Goal: Register for event/course

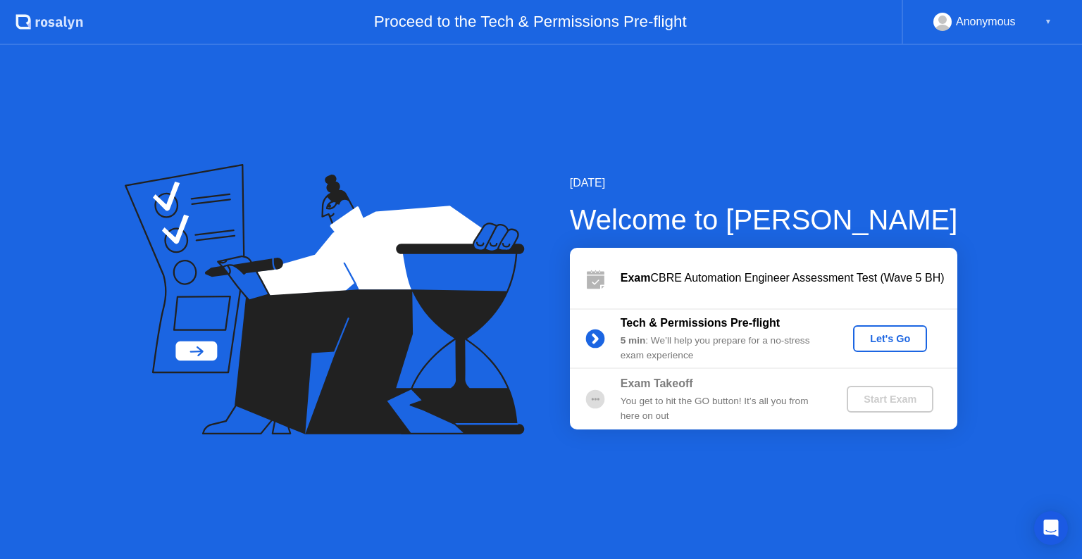
click at [890, 339] on div "Let's Go" at bounding box center [890, 338] width 63 height 11
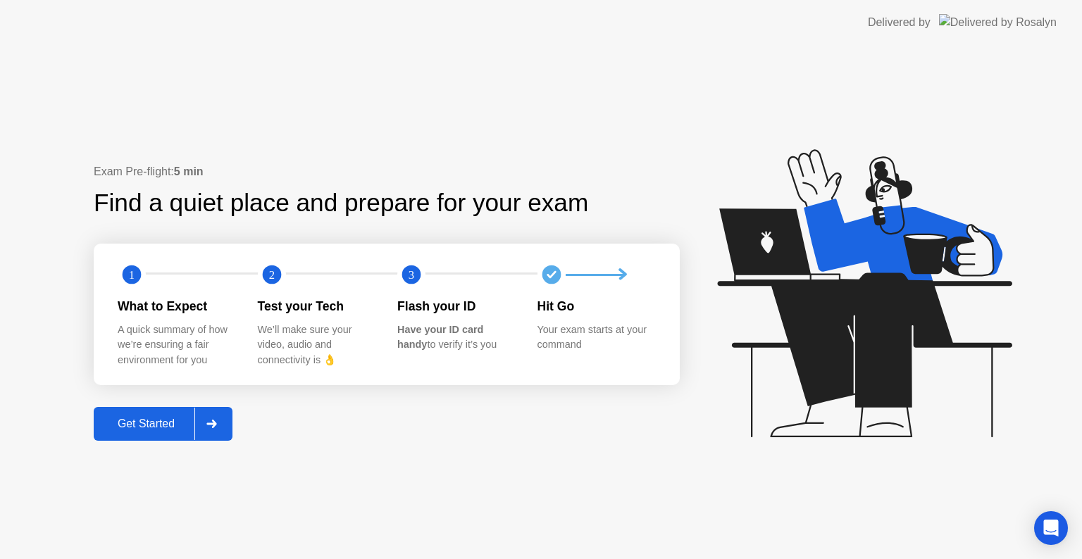
click at [130, 418] on div "Get Started" at bounding box center [146, 424] width 96 height 13
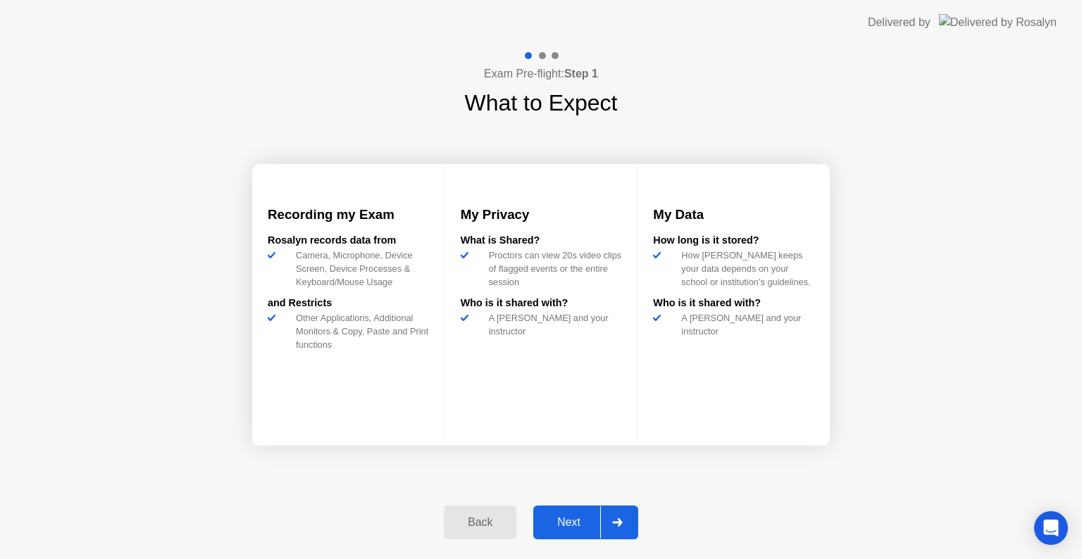
click at [585, 518] on div "Next" at bounding box center [568, 522] width 63 height 13
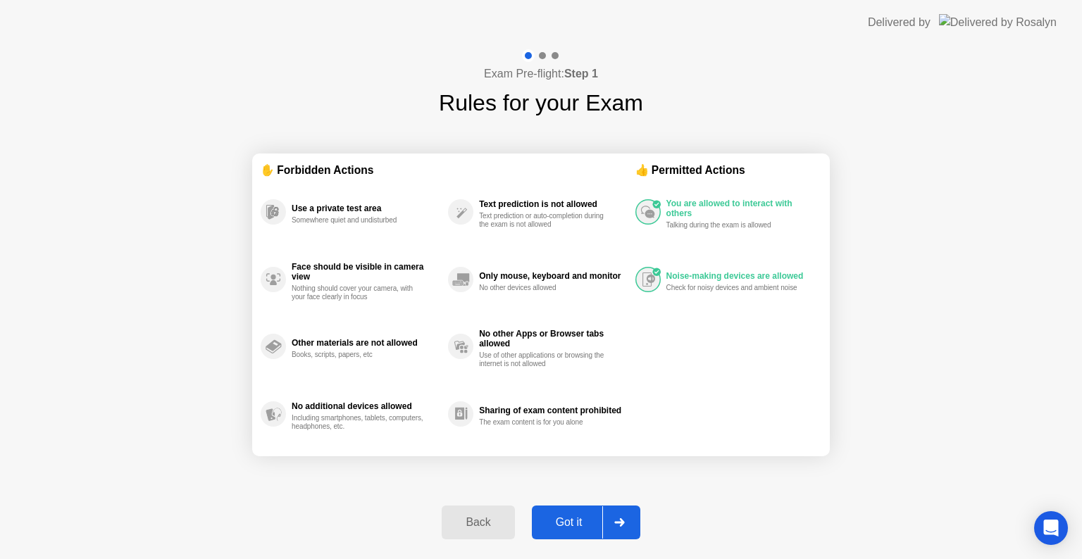
click at [583, 513] on button "Got it" at bounding box center [586, 523] width 108 height 34
select select "**********"
select select "*******"
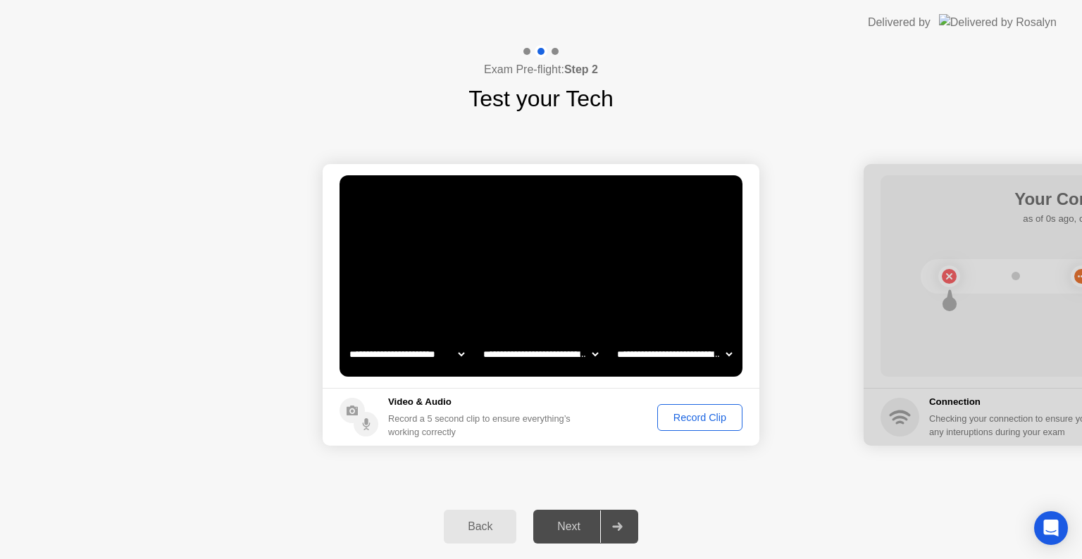
click at [707, 423] on div "Record Clip" at bounding box center [699, 417] width 75 height 11
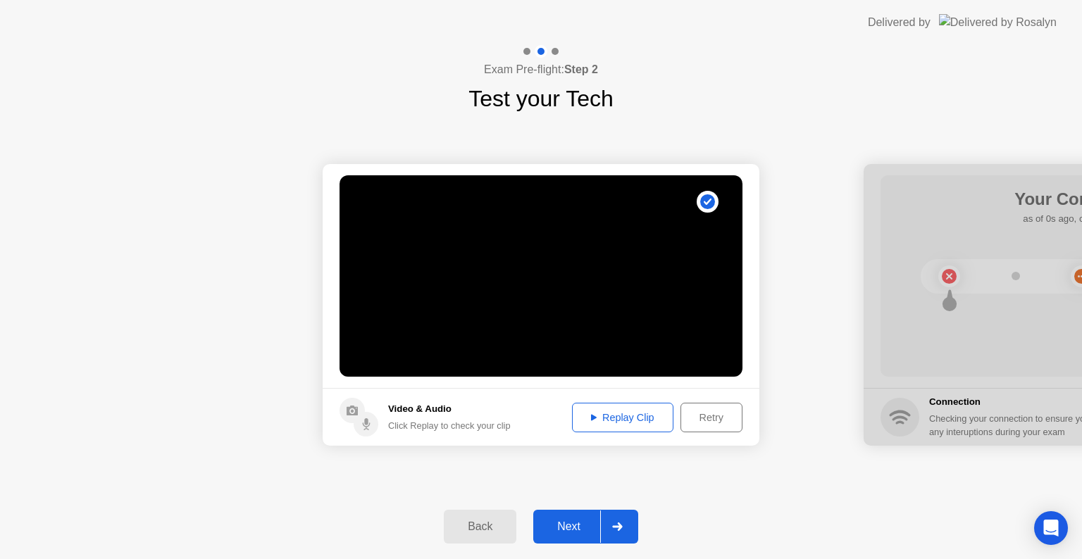
click at [609, 422] on div "Replay Clip" at bounding box center [623, 417] width 92 height 11
click at [580, 529] on div "Next" at bounding box center [568, 526] width 63 height 13
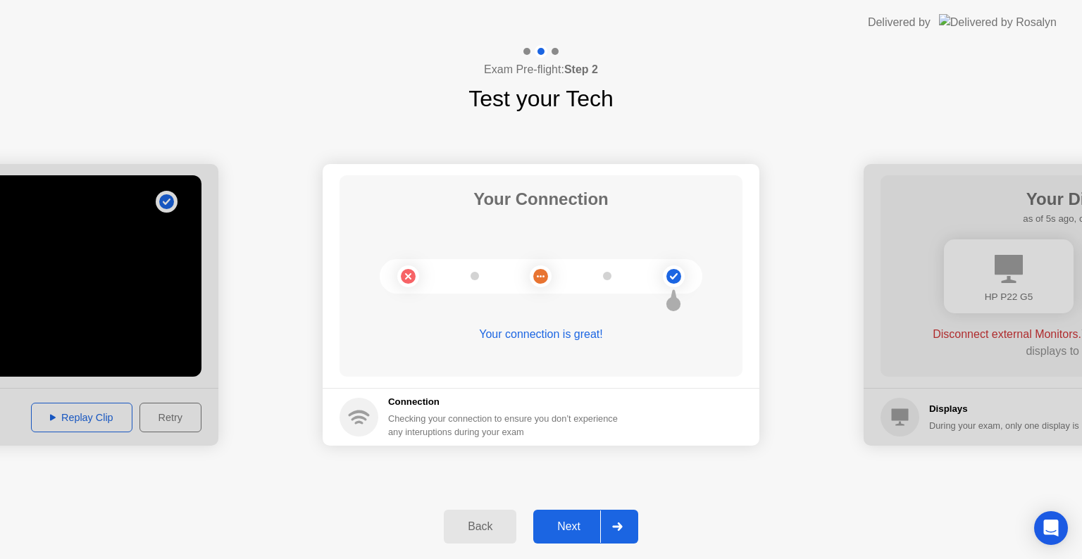
click at [572, 520] on div "Next" at bounding box center [568, 526] width 63 height 13
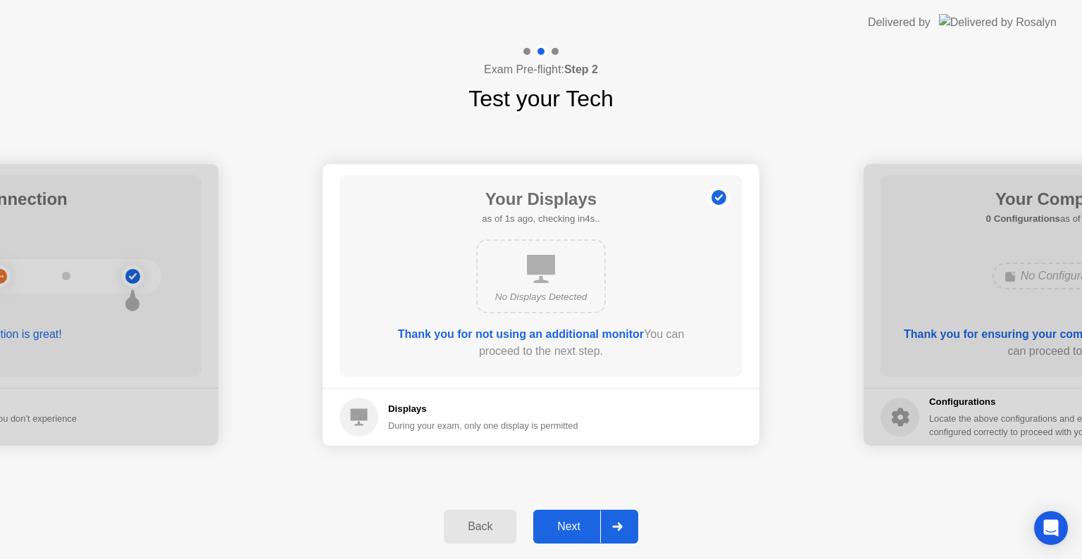
click at [572, 520] on div "Next" at bounding box center [568, 526] width 63 height 13
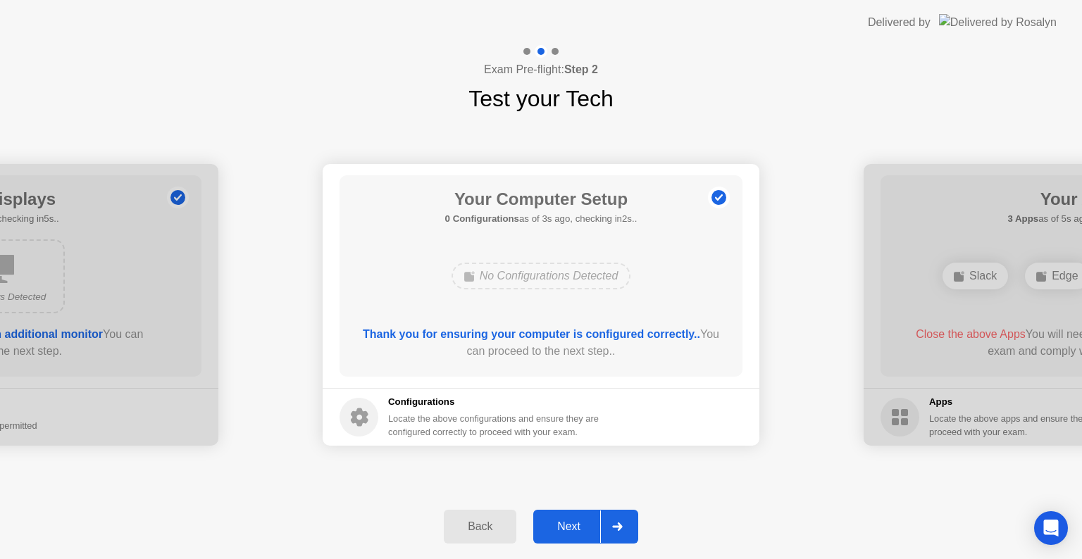
click at [572, 520] on div "Next" at bounding box center [568, 526] width 63 height 13
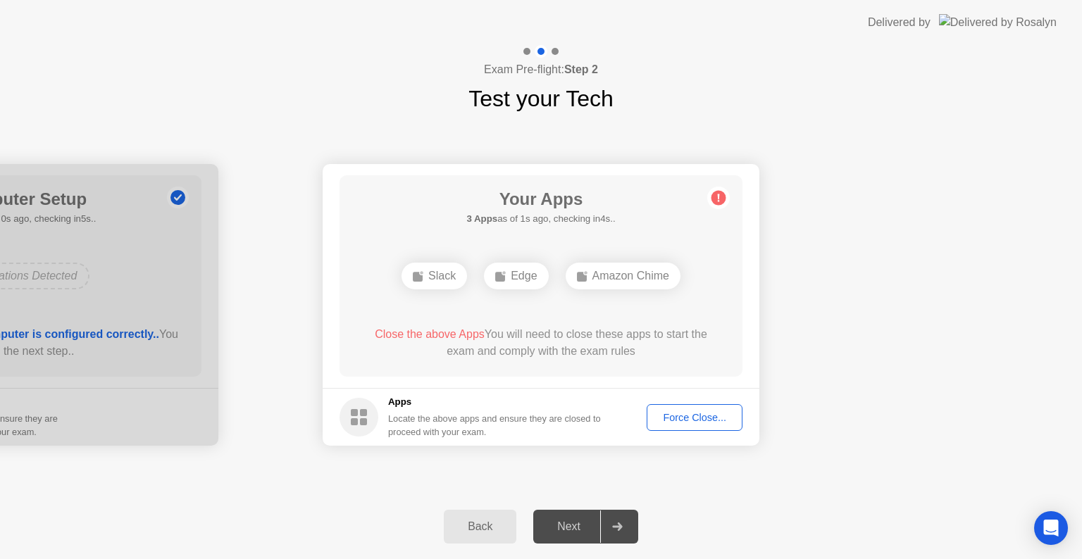
click at [671, 418] on div "Force Close..." at bounding box center [695, 417] width 86 height 11
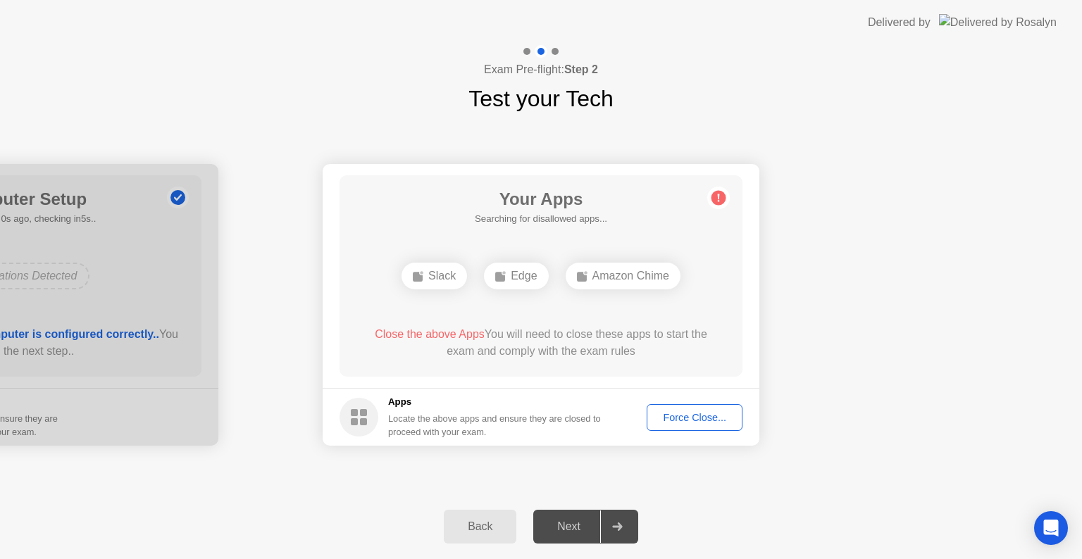
click at [709, 425] on button "Force Close..." at bounding box center [695, 417] width 96 height 27
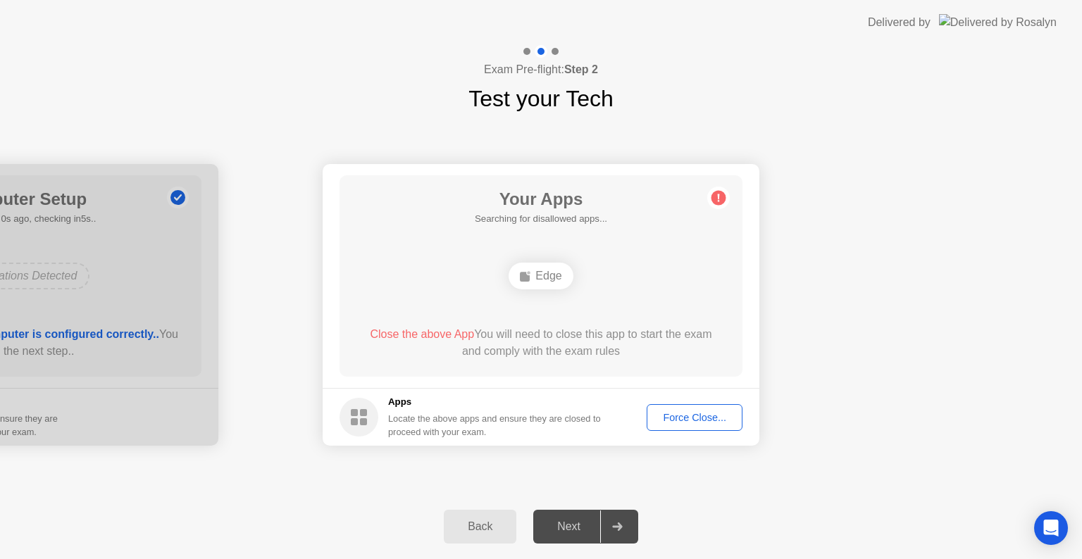
click at [675, 420] on div "Force Close..." at bounding box center [695, 417] width 86 height 11
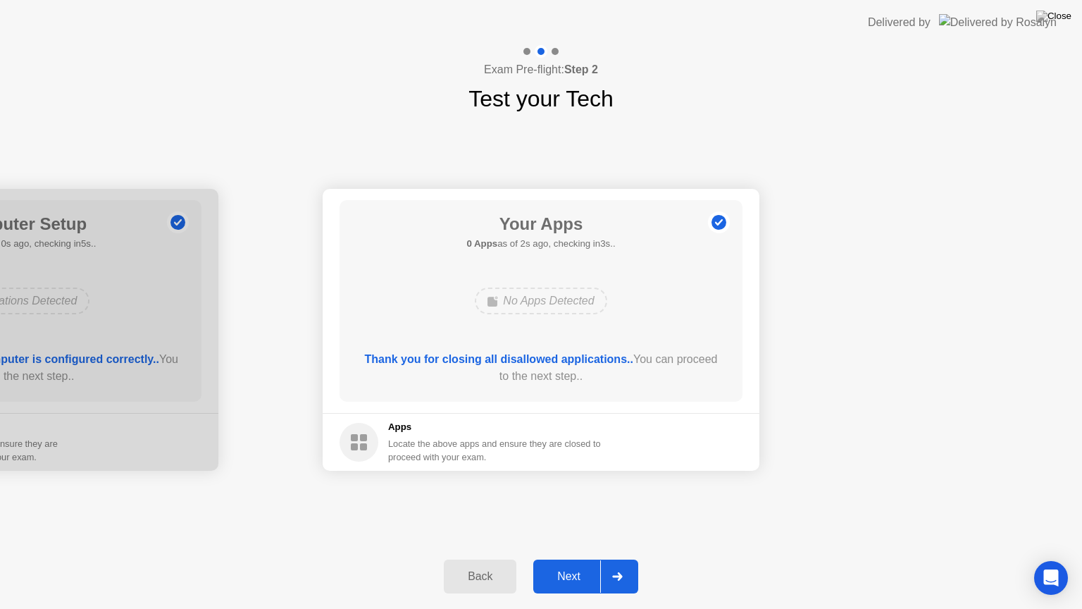
click at [561, 566] on button "Next" at bounding box center [585, 576] width 105 height 34
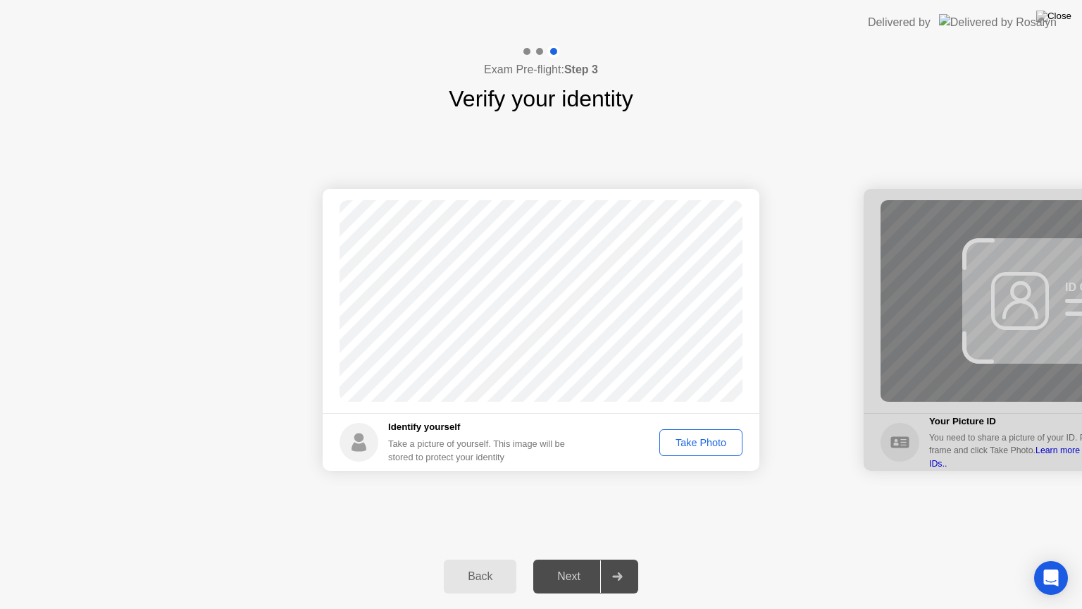
click at [687, 446] on div "Take Photo" at bounding box center [700, 442] width 73 height 11
click at [577, 575] on div "Next" at bounding box center [568, 576] width 63 height 13
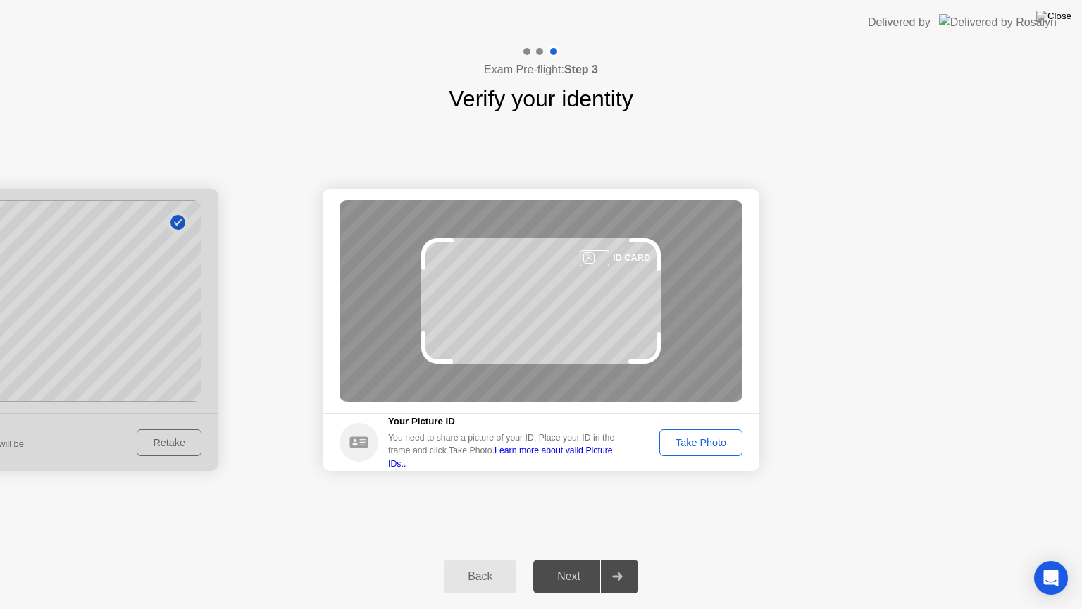
click at [699, 444] on div "Take Photo" at bounding box center [700, 442] width 73 height 11
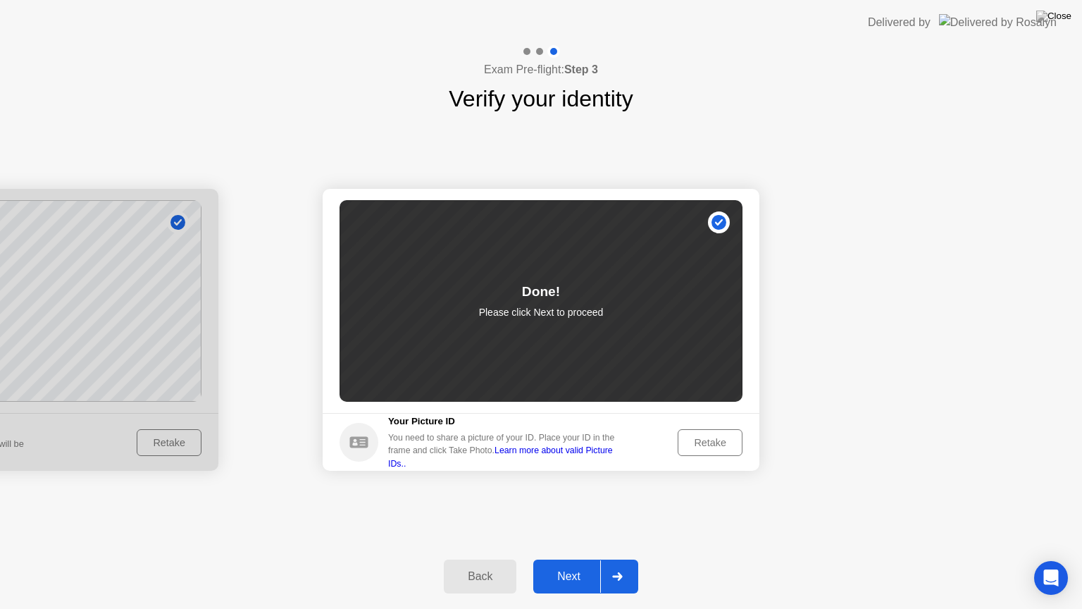
click at [557, 582] on div "Next" at bounding box center [568, 576] width 63 height 13
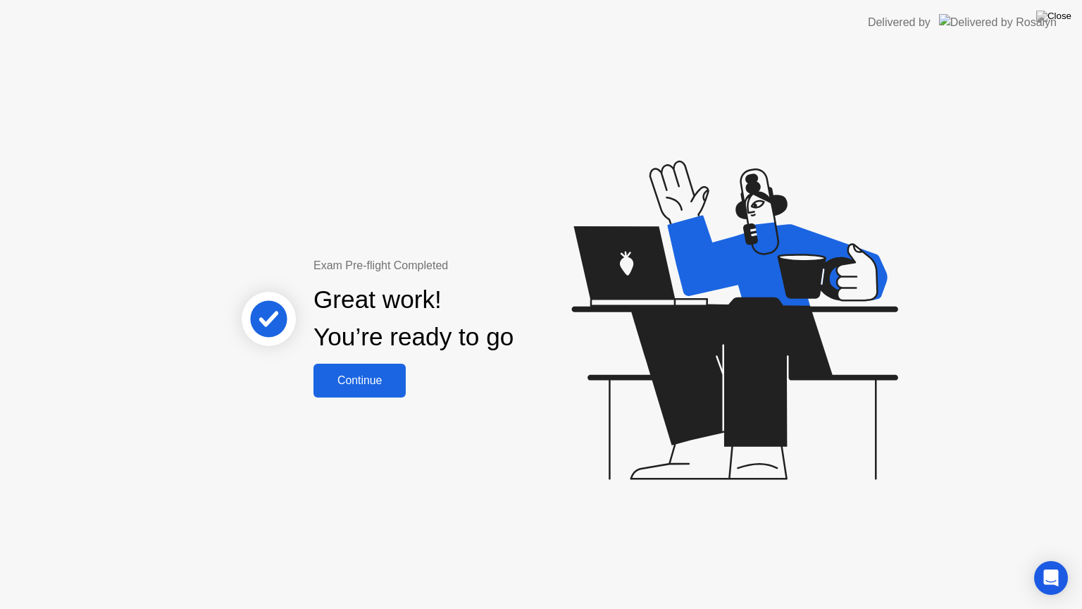
click at [365, 384] on div "Continue" at bounding box center [360, 380] width 84 height 13
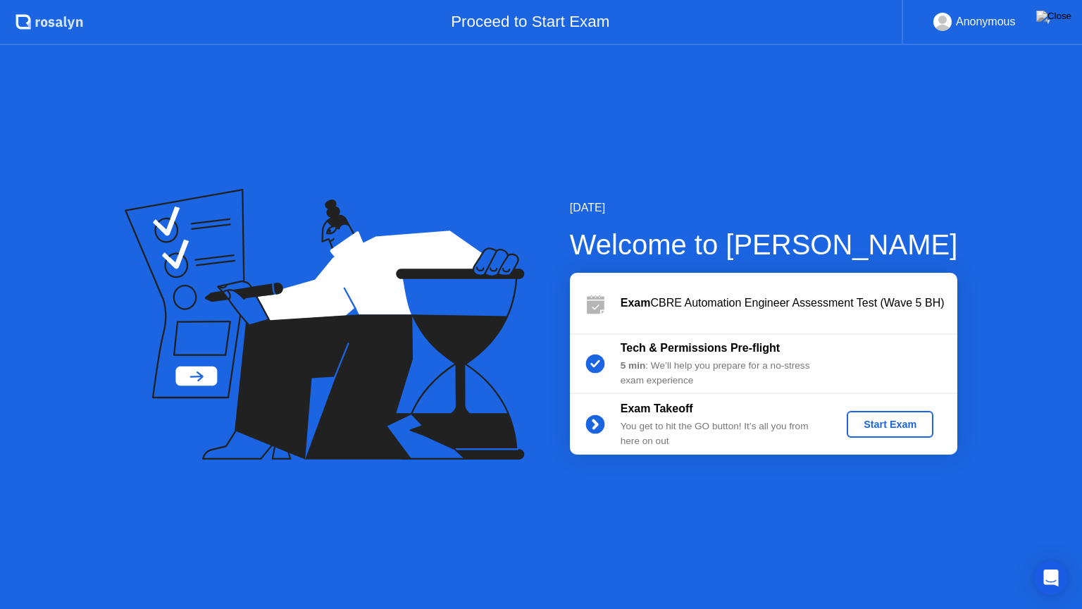
click at [880, 420] on div "Start Exam" at bounding box center [889, 423] width 75 height 11
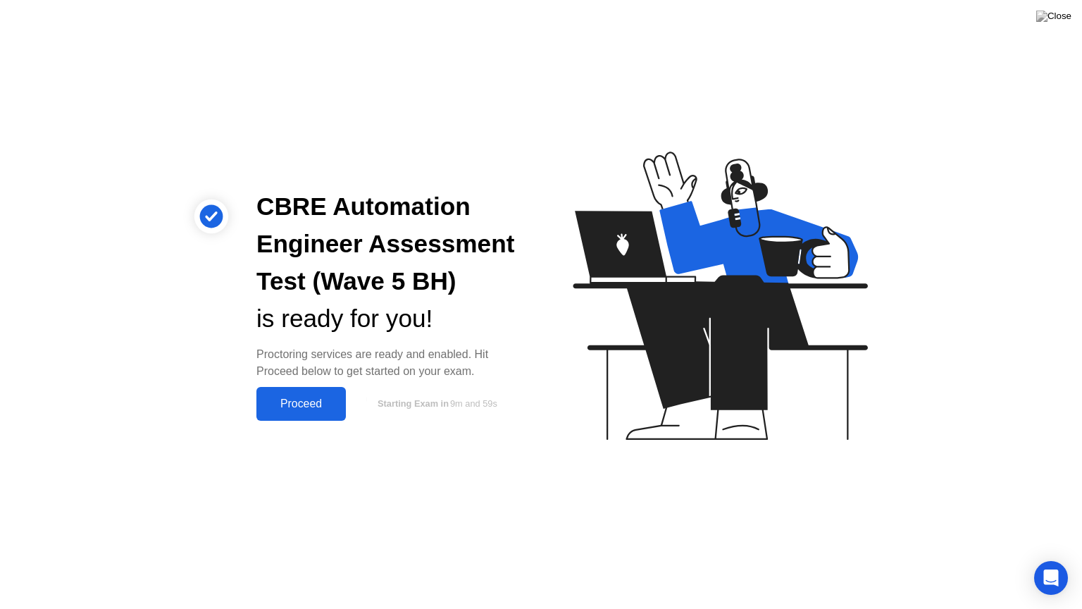
click at [309, 399] on div "Proceed" at bounding box center [301, 403] width 81 height 13
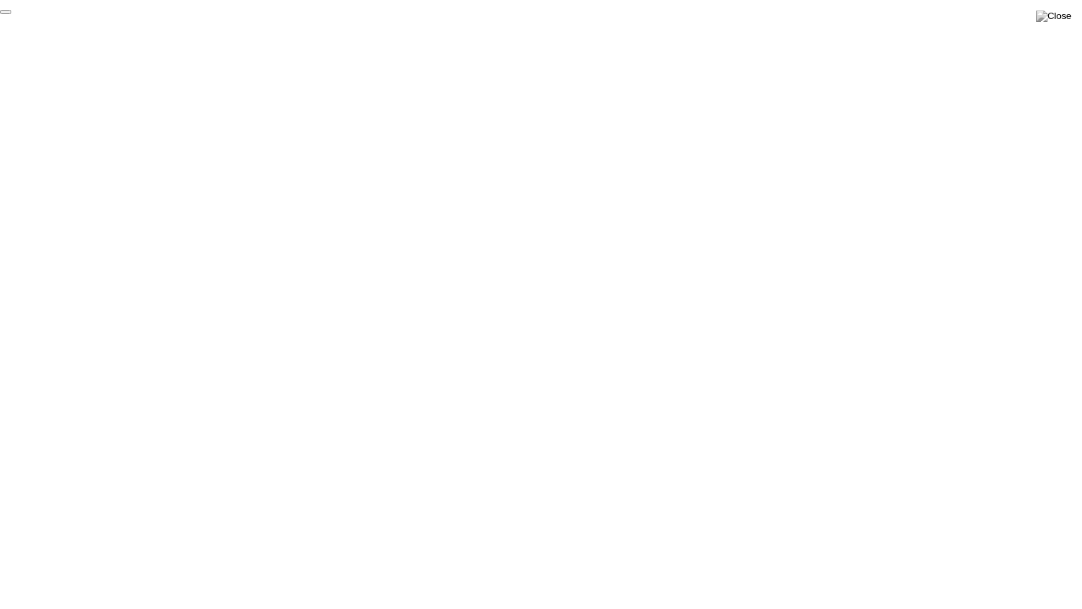
click div "End Proctoring Session"
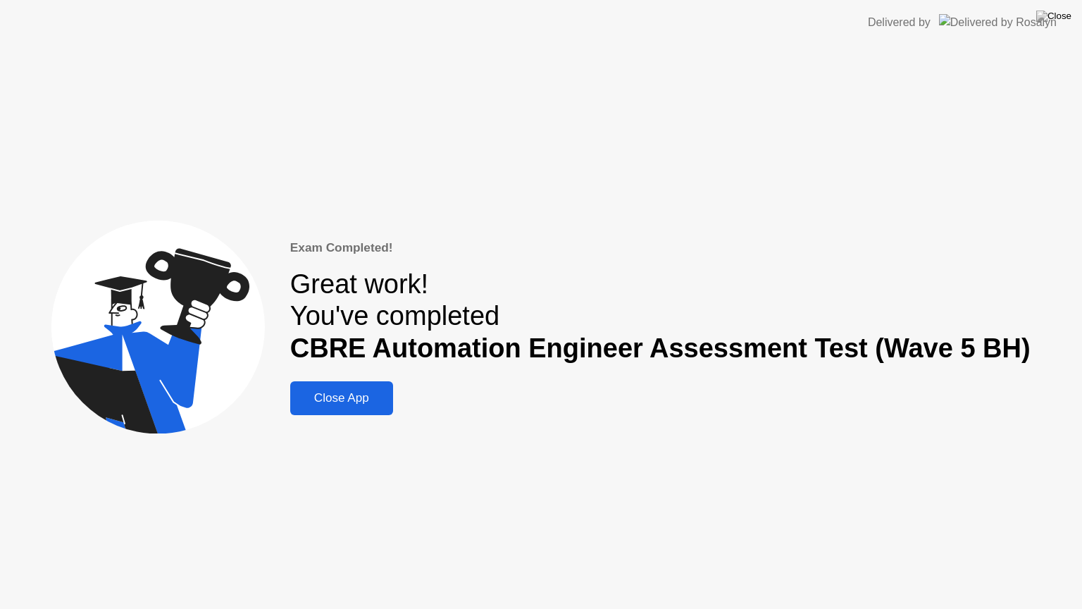
click at [344, 399] on div "Close App" at bounding box center [341, 398] width 94 height 14
